Goal: Task Accomplishment & Management: Manage account settings

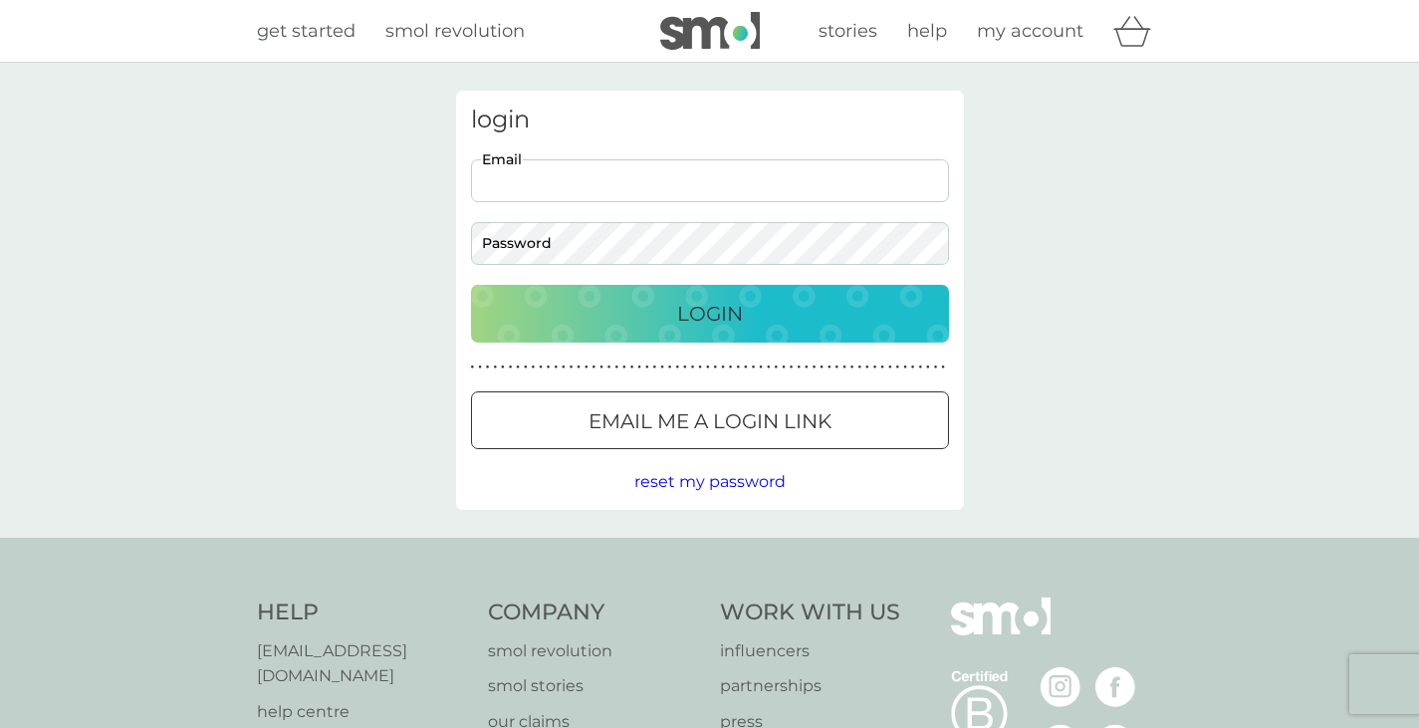
click at [649, 179] on input "Email" at bounding box center [710, 180] width 478 height 43
click at [471, 285] on button "Login" at bounding box center [710, 314] width 478 height 58
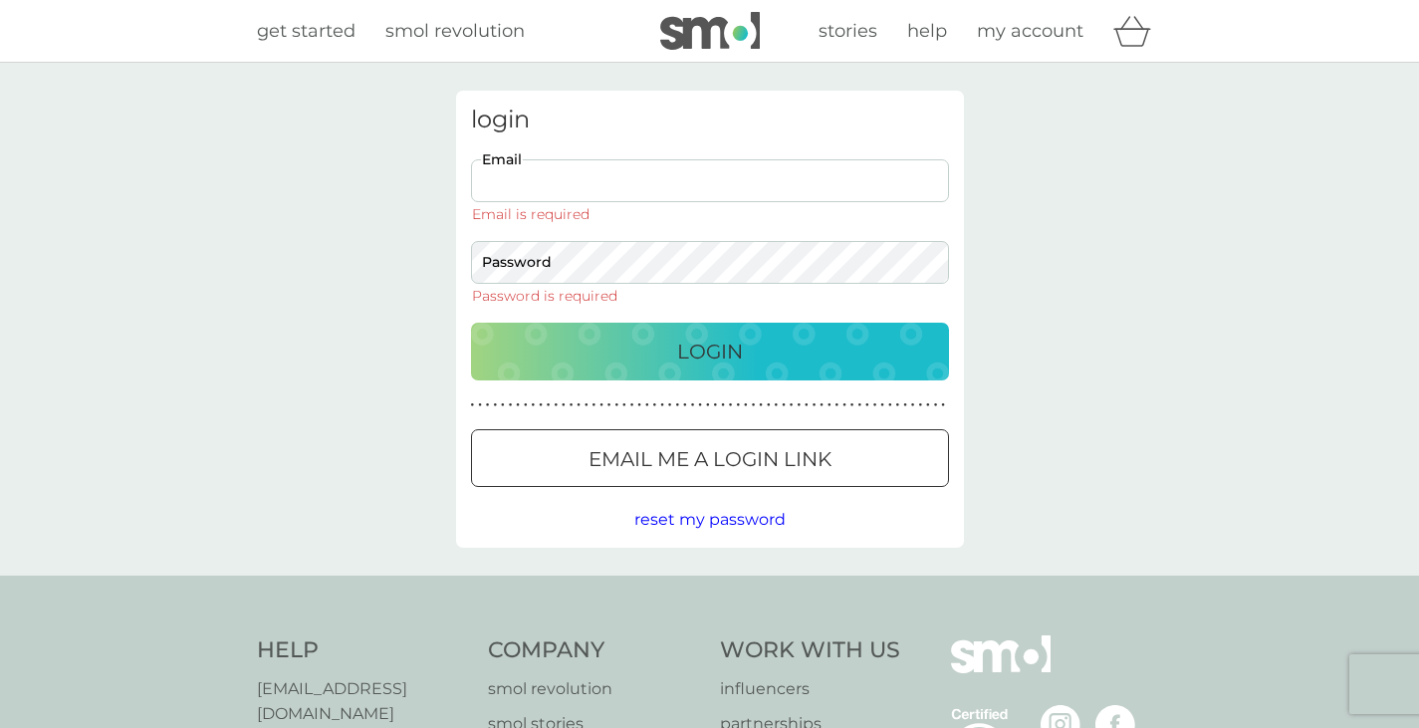
click at [714, 166] on input "Email" at bounding box center [710, 180] width 478 height 43
type input "[EMAIL_ADDRESS][DOMAIN_NAME]"
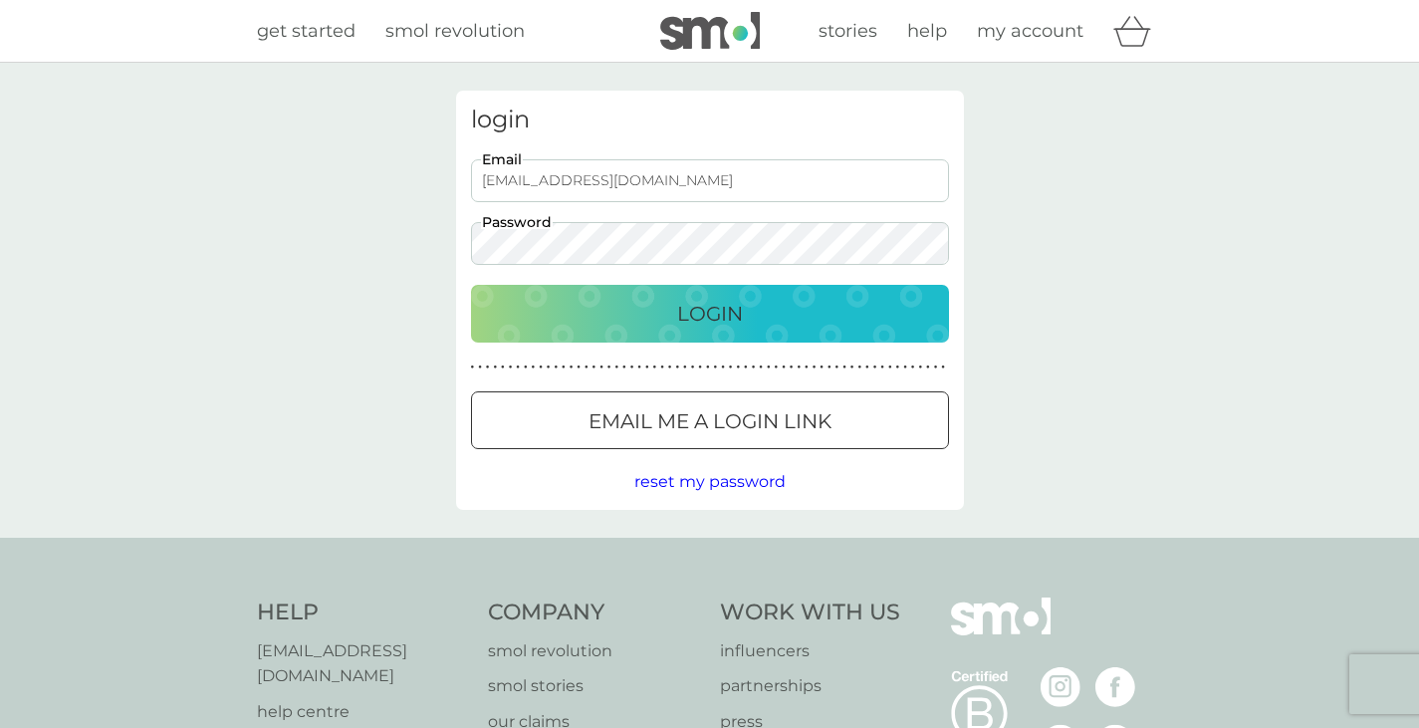
click at [471, 285] on button "Login" at bounding box center [710, 314] width 478 height 58
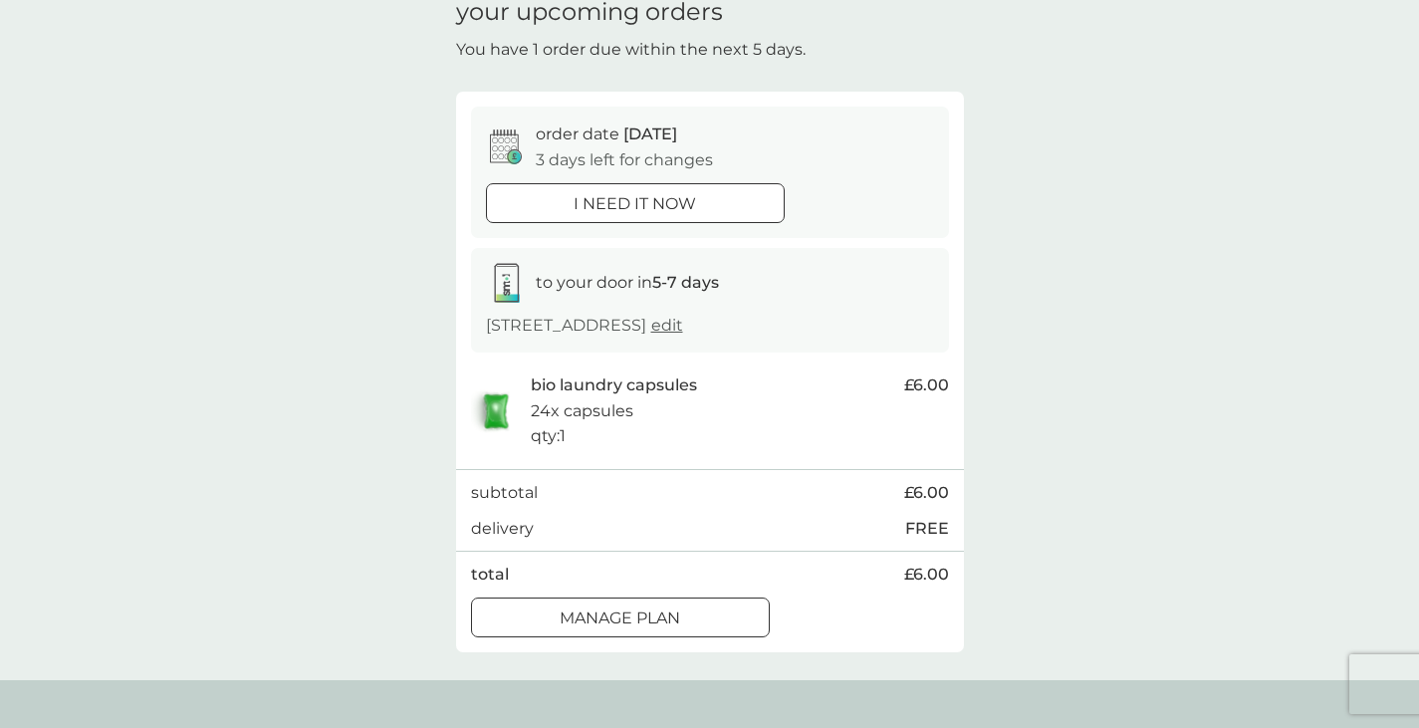
scroll to position [92, 0]
click at [683, 324] on span "edit" at bounding box center [667, 326] width 32 height 19
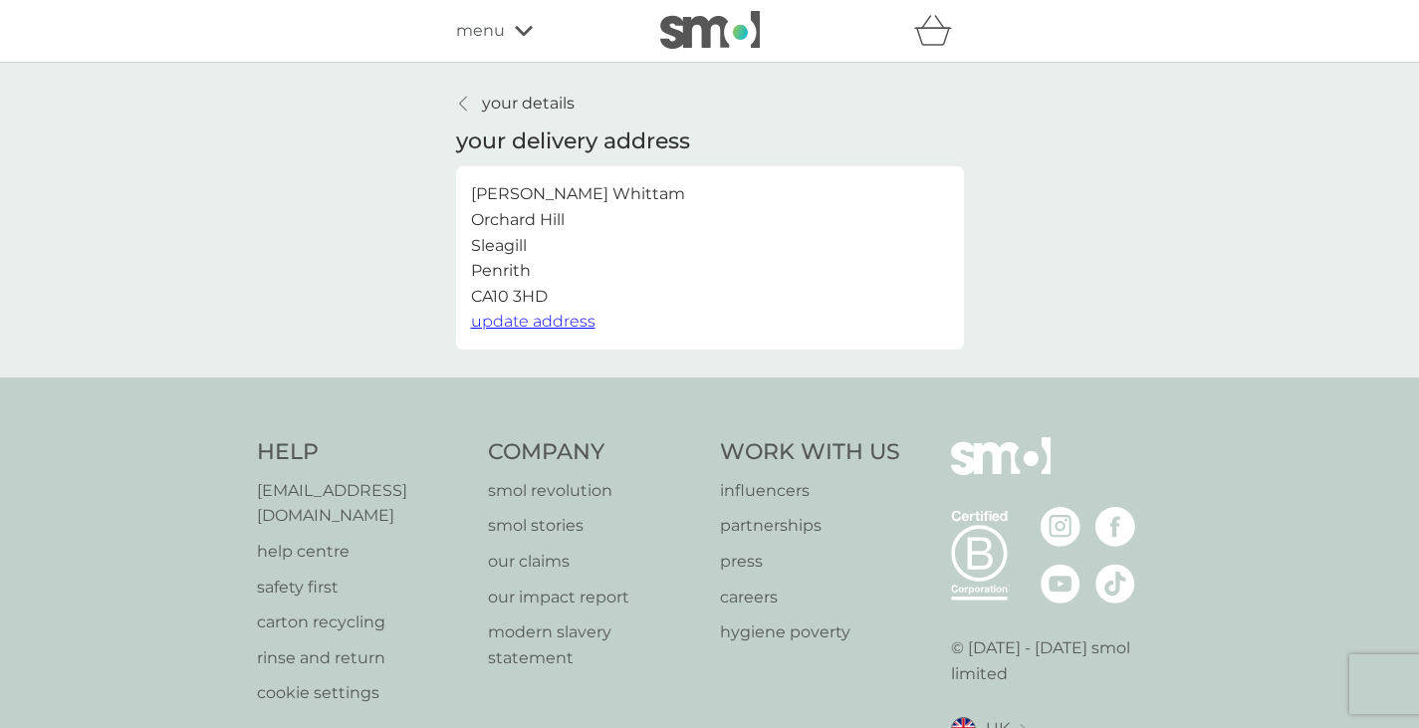
click at [483, 114] on p "your details" at bounding box center [528, 104] width 93 height 26
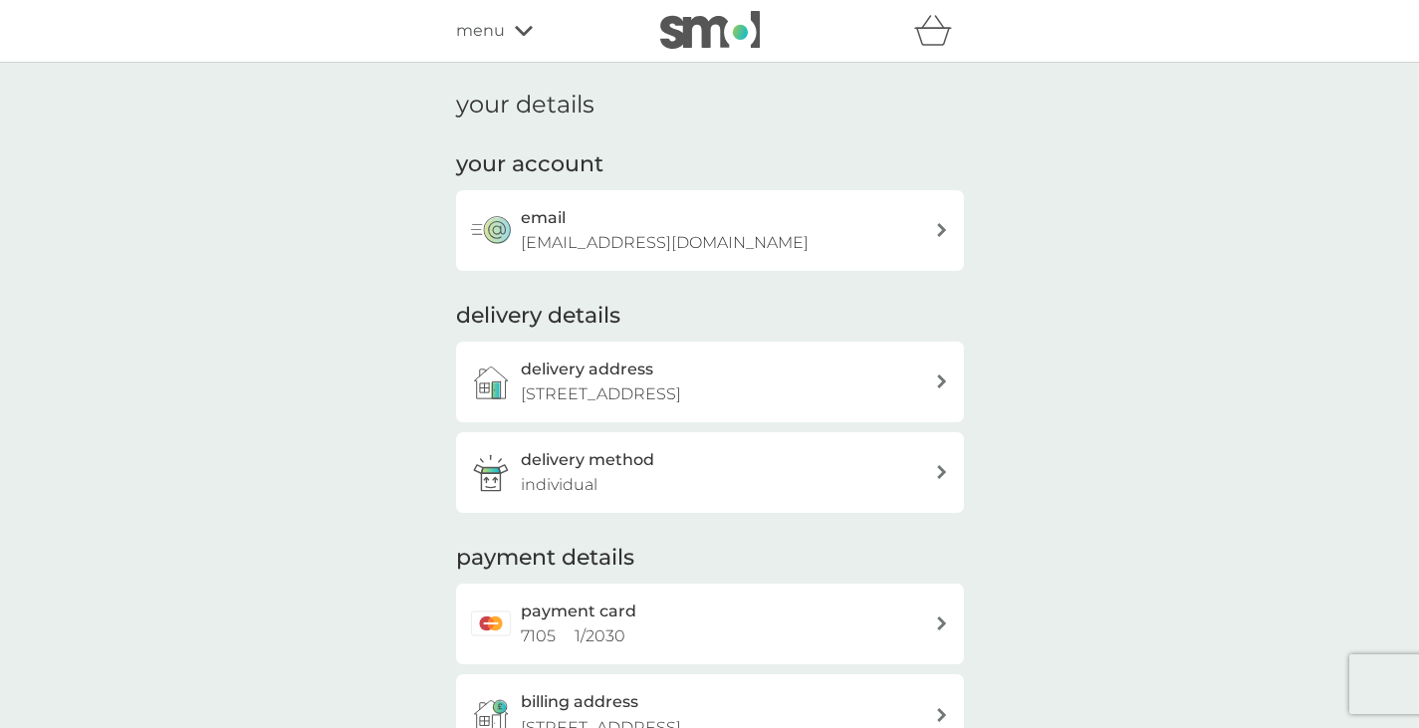
click at [520, 26] on icon at bounding box center [524, 31] width 18 height 12
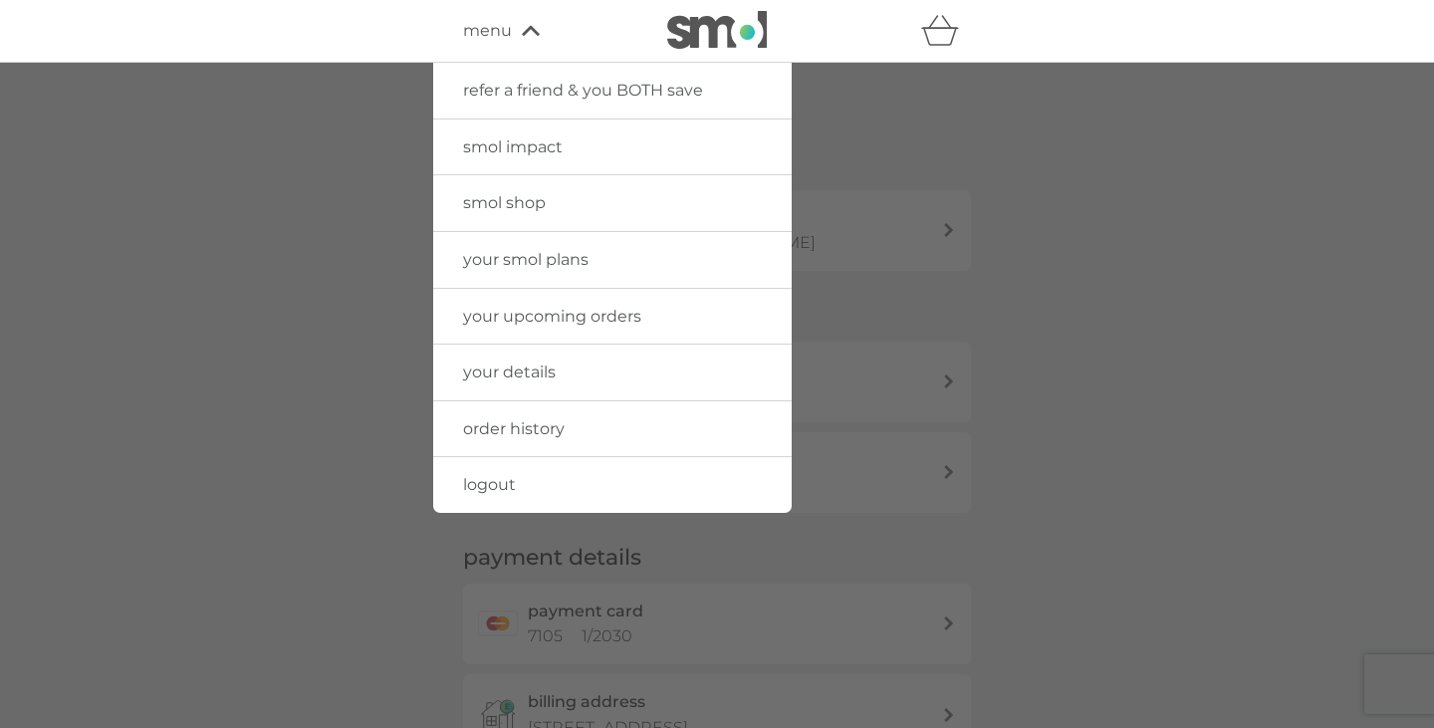
click at [585, 320] on span "your upcoming orders" at bounding box center [552, 316] width 178 height 19
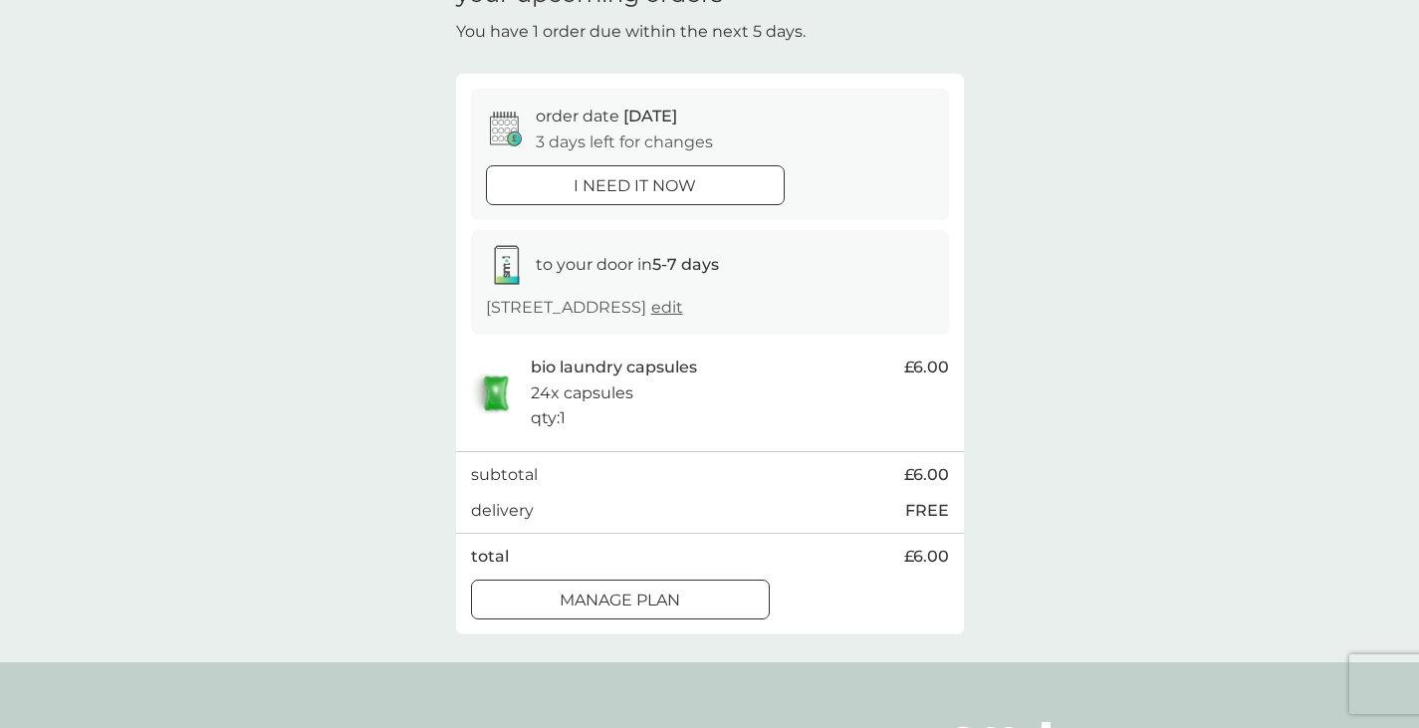
scroll to position [113, 0]
click at [689, 591] on div "Manage plan" at bounding box center [620, 599] width 297 height 26
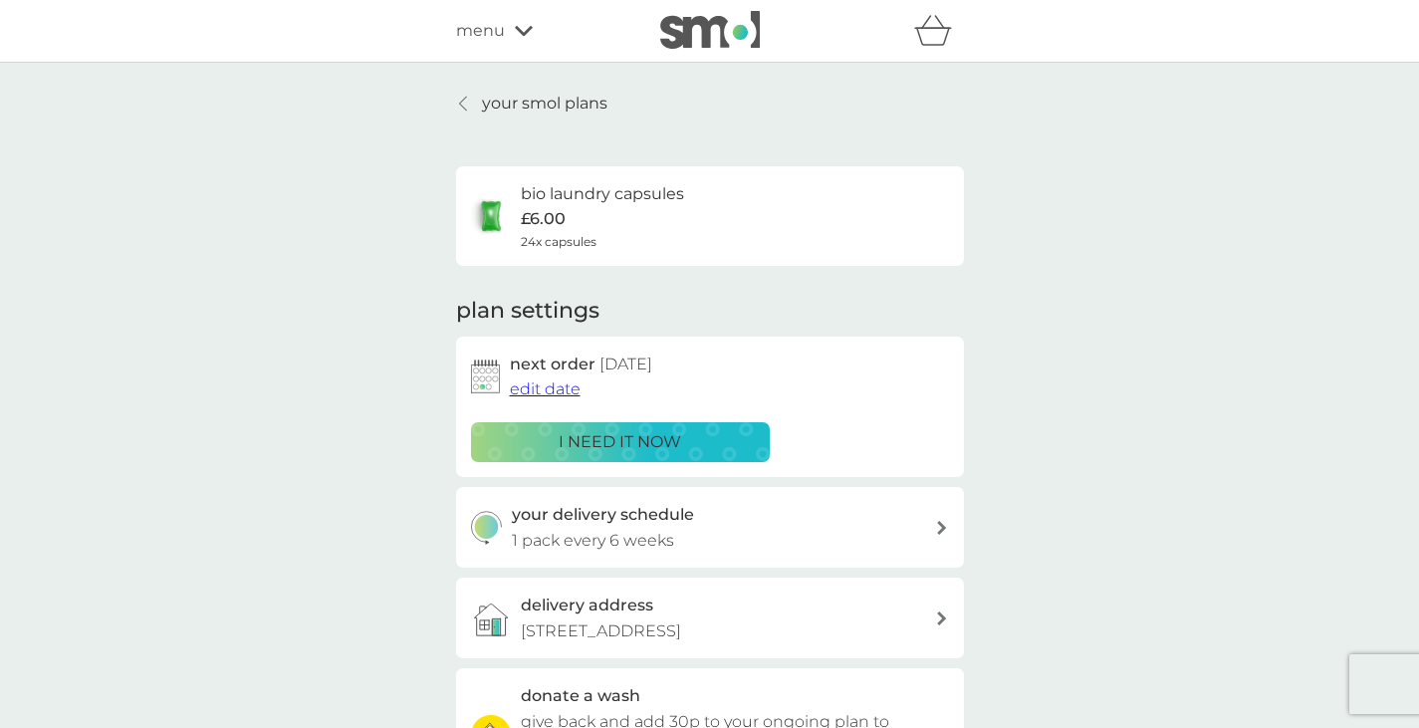
click at [560, 388] on span "edit date" at bounding box center [545, 388] width 71 height 19
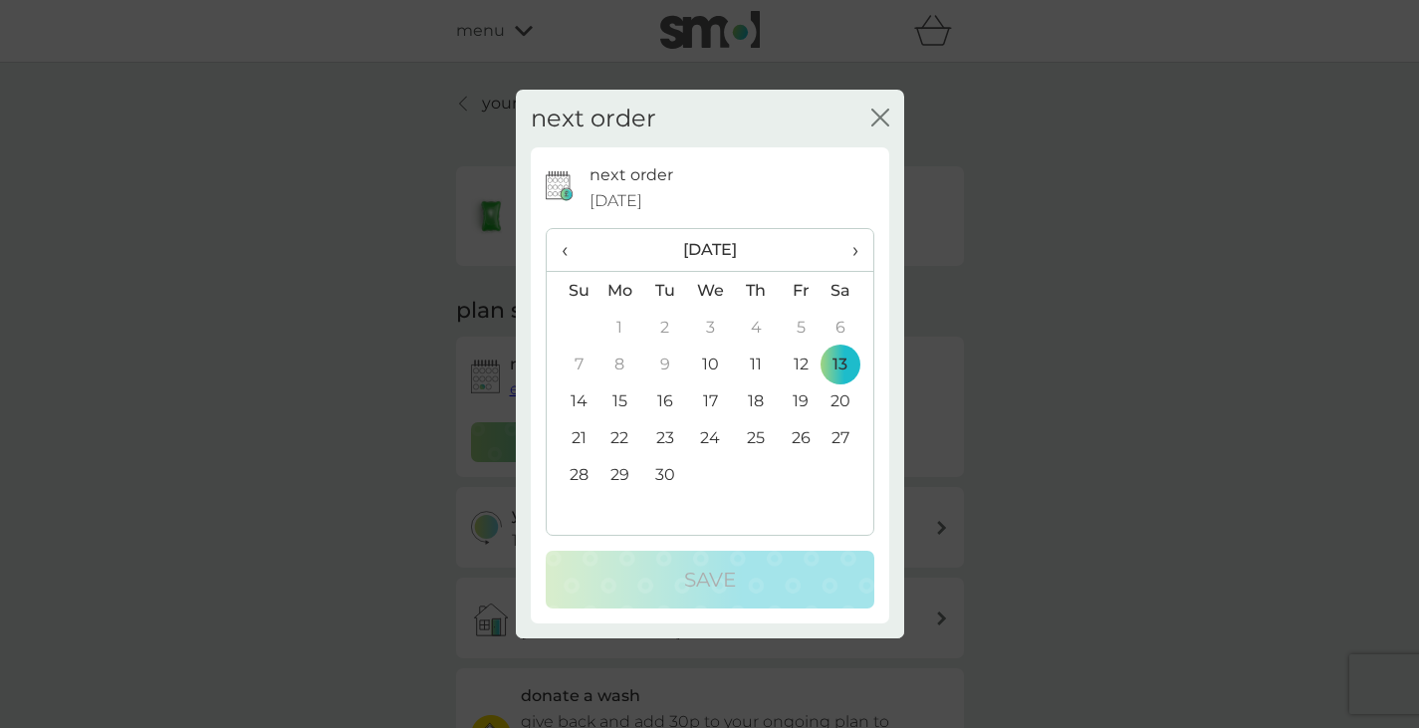
click at [659, 469] on td "30" at bounding box center [664, 474] width 45 height 37
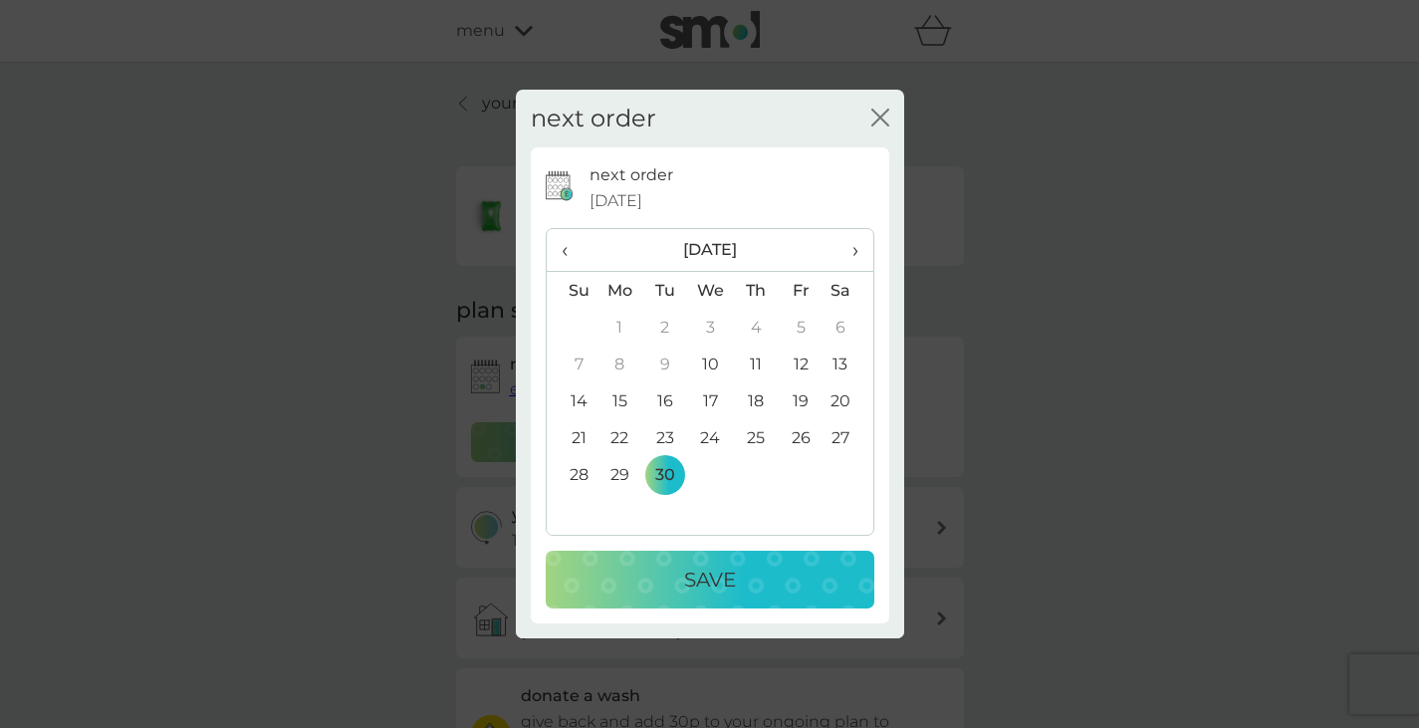
click at [688, 575] on p "Save" at bounding box center [710, 580] width 52 height 32
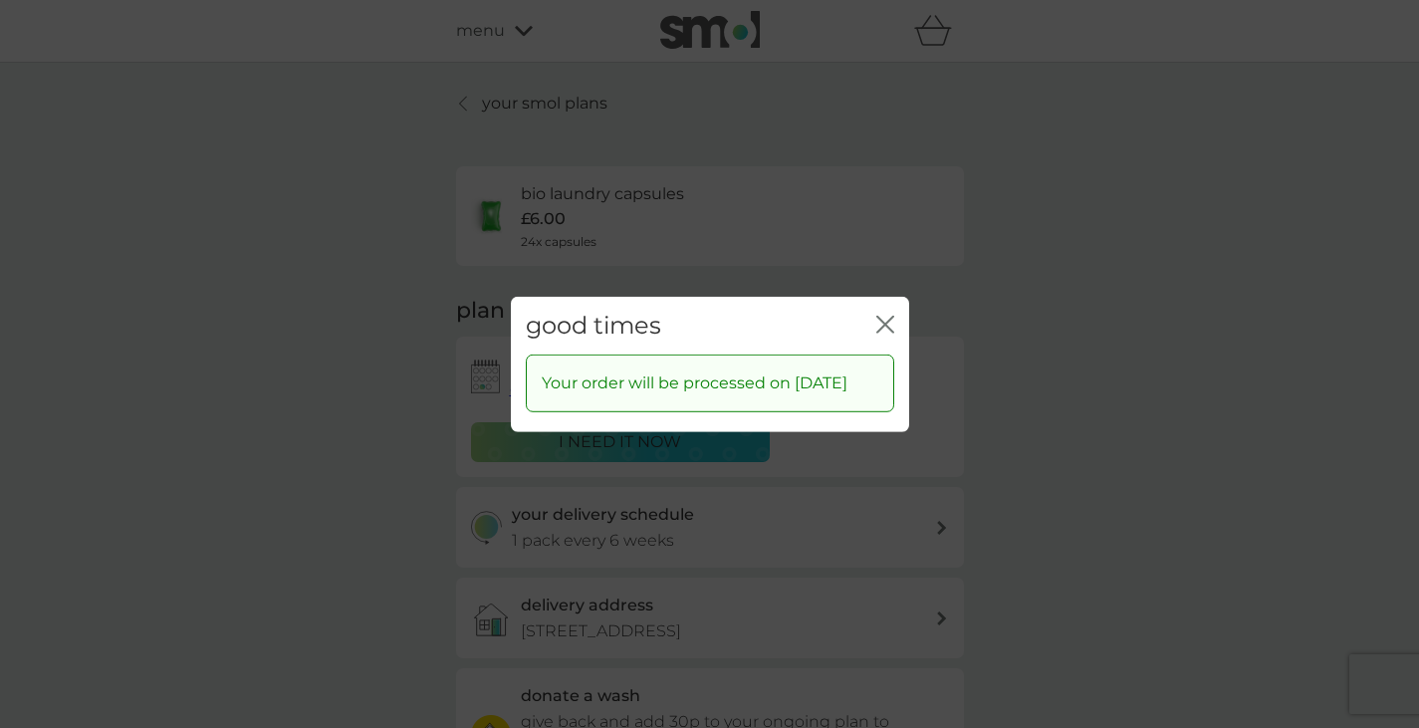
click at [884, 311] on div "close" at bounding box center [885, 325] width 18 height 29
click at [884, 318] on icon "close" at bounding box center [885, 324] width 18 height 18
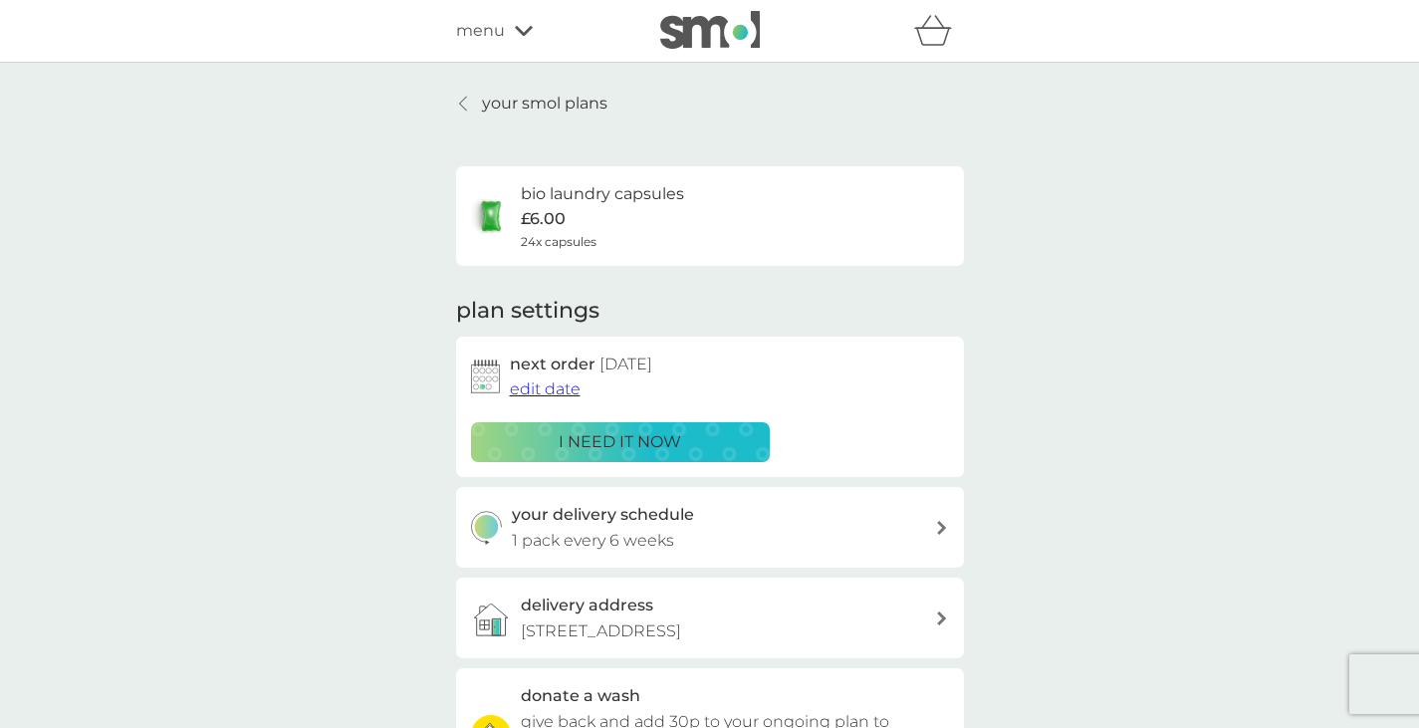
click at [531, 99] on p "your smol plans" at bounding box center [544, 104] width 125 height 26
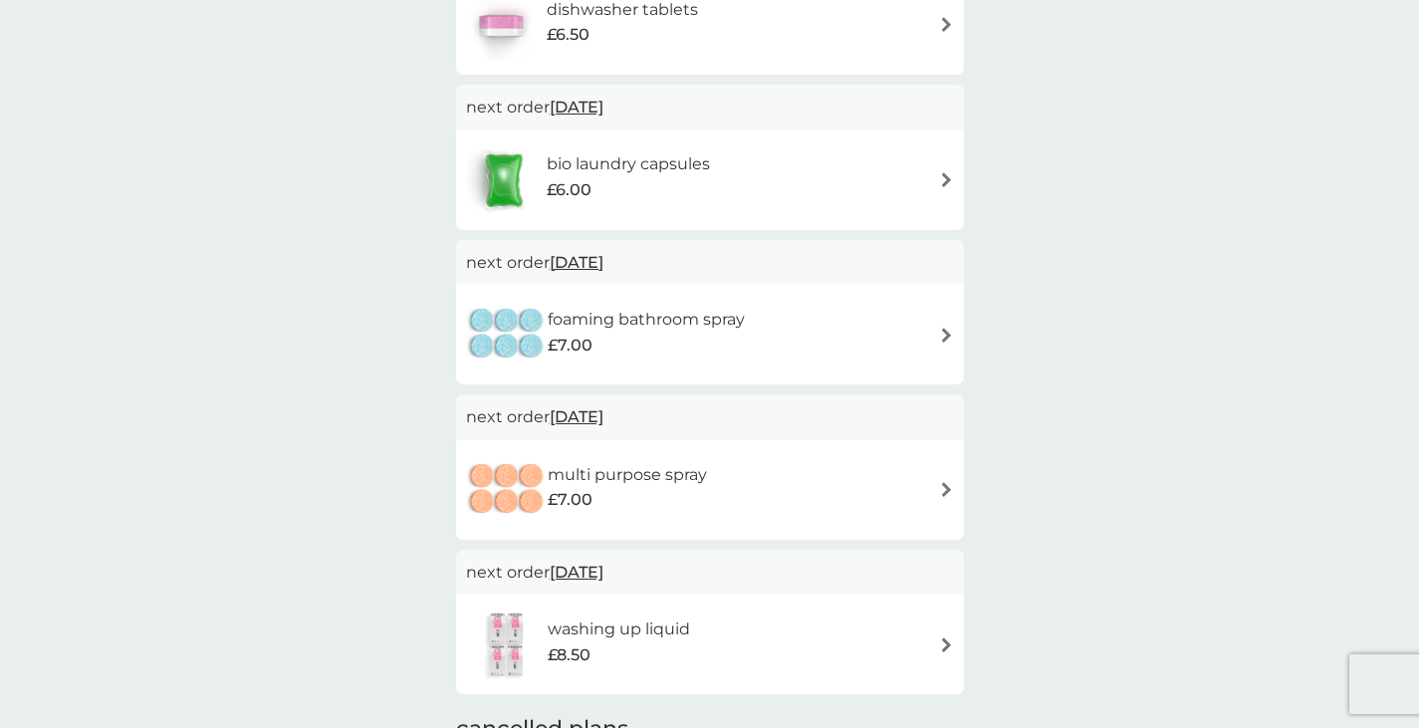
scroll to position [467, 0]
